Goal: Transaction & Acquisition: Purchase product/service

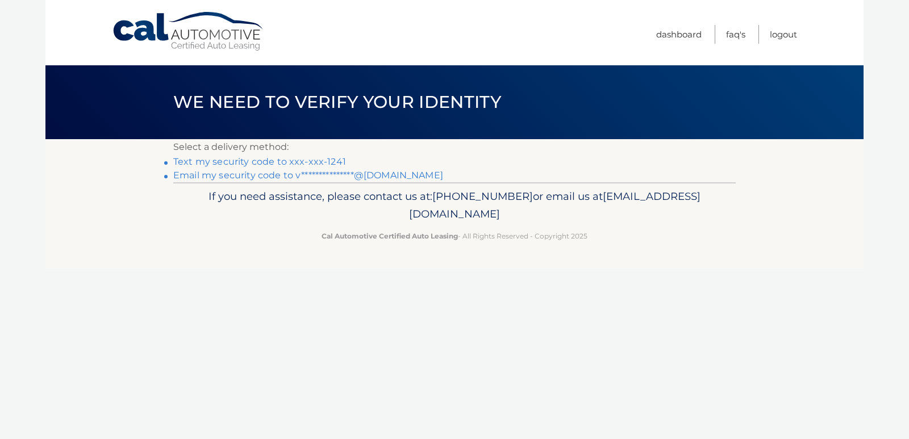
click at [293, 159] on link "Text my security code to xxx-xxx-1241" at bounding box center [259, 161] width 173 height 11
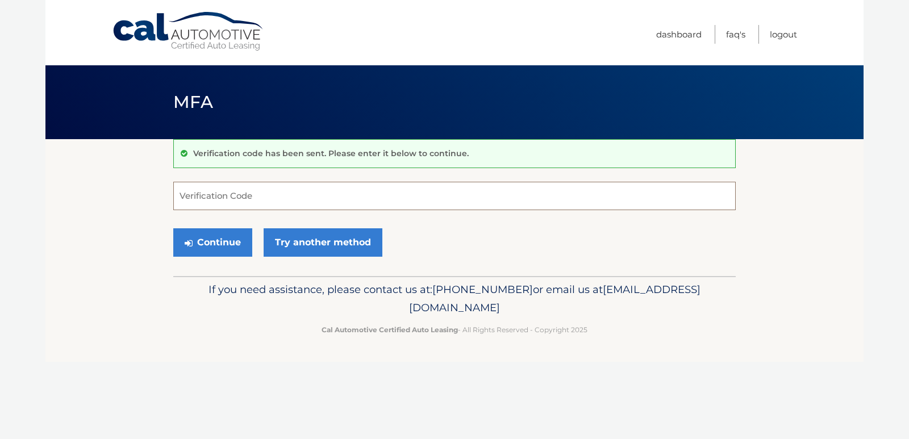
click at [212, 192] on input "Verification Code" at bounding box center [454, 196] width 562 height 28
type input "474998"
click at [222, 235] on button "Continue" at bounding box center [212, 242] width 79 height 28
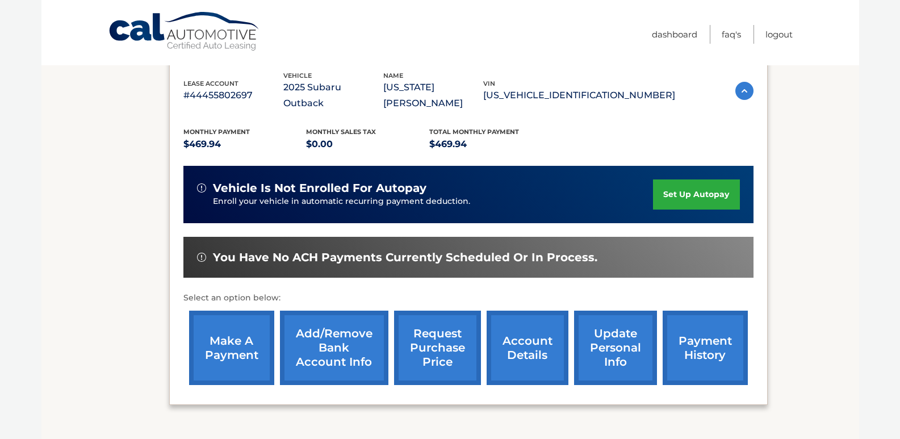
scroll to position [189, 0]
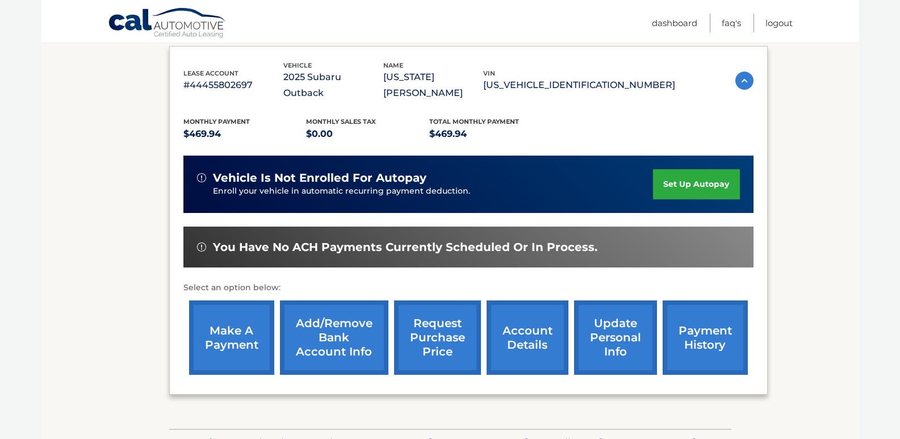
click at [239, 318] on link "make a payment" at bounding box center [231, 337] width 85 height 74
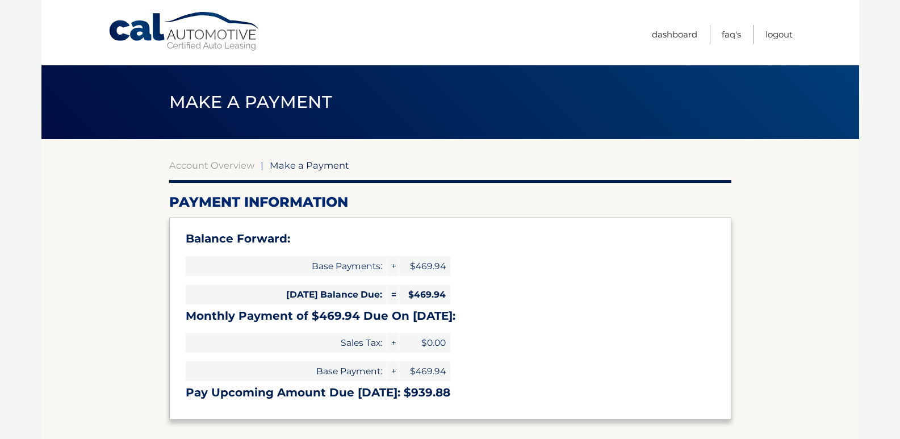
select select "MjUwYWNiYjAtYzRlNS00MTJjLTliMGQtOTEzNmU0MWI4MDg3"
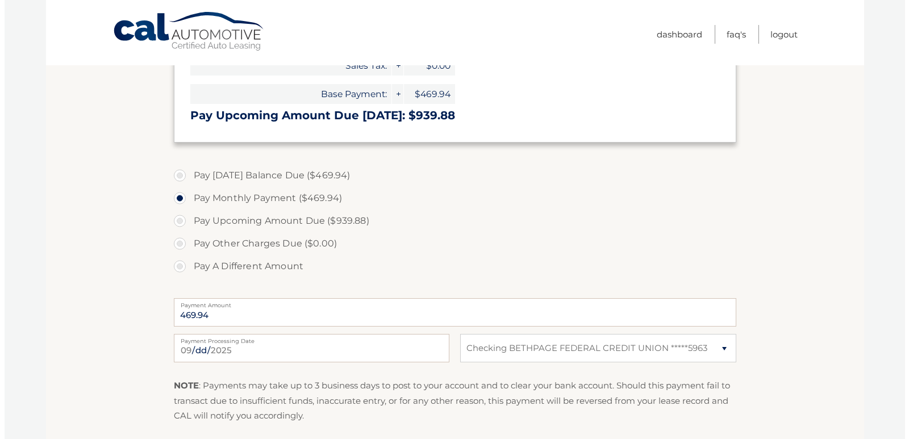
scroll to position [379, 0]
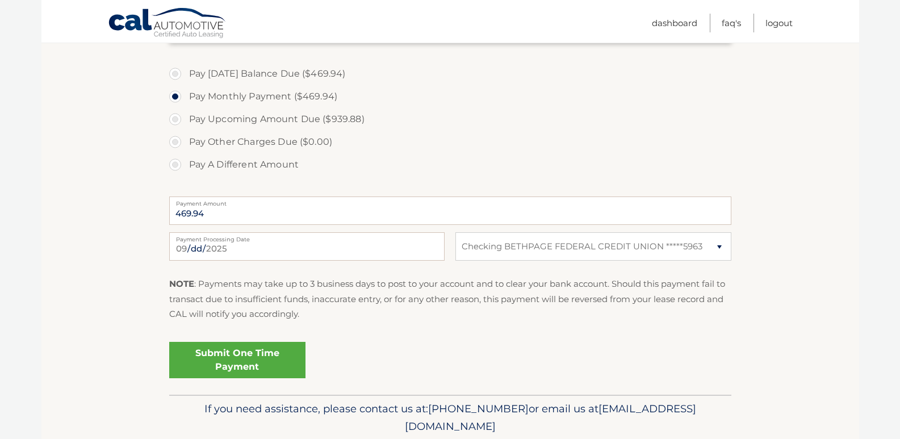
click at [242, 354] on link "Submit One Time Payment" at bounding box center [237, 360] width 136 height 36
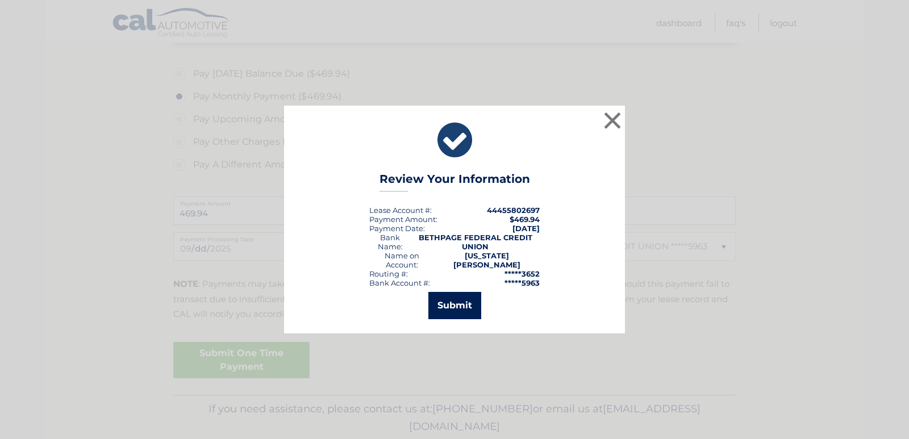
click at [447, 305] on button "Submit" at bounding box center [454, 305] width 53 height 27
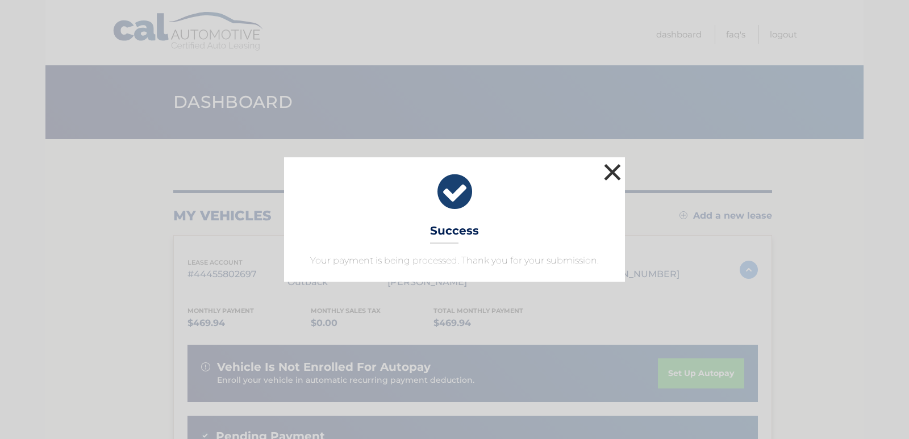
click at [607, 176] on button "×" at bounding box center [612, 172] width 23 height 23
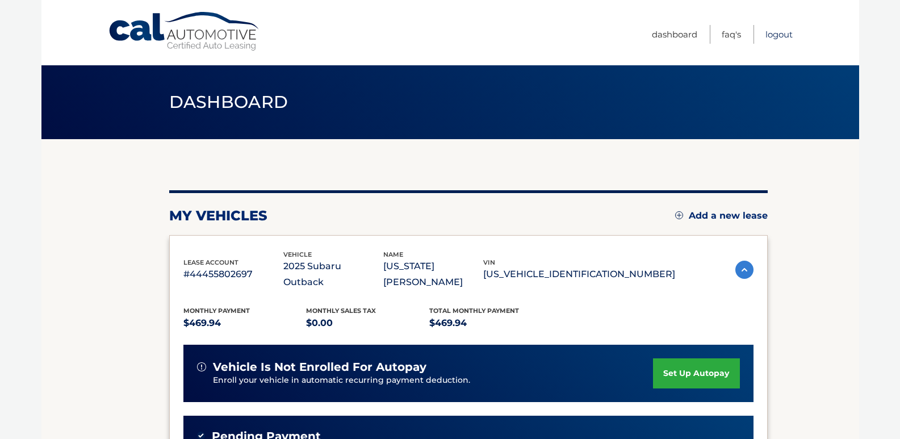
click at [773, 31] on link "Logout" at bounding box center [778, 34] width 27 height 19
